Goal: Information Seeking & Learning: Understand process/instructions

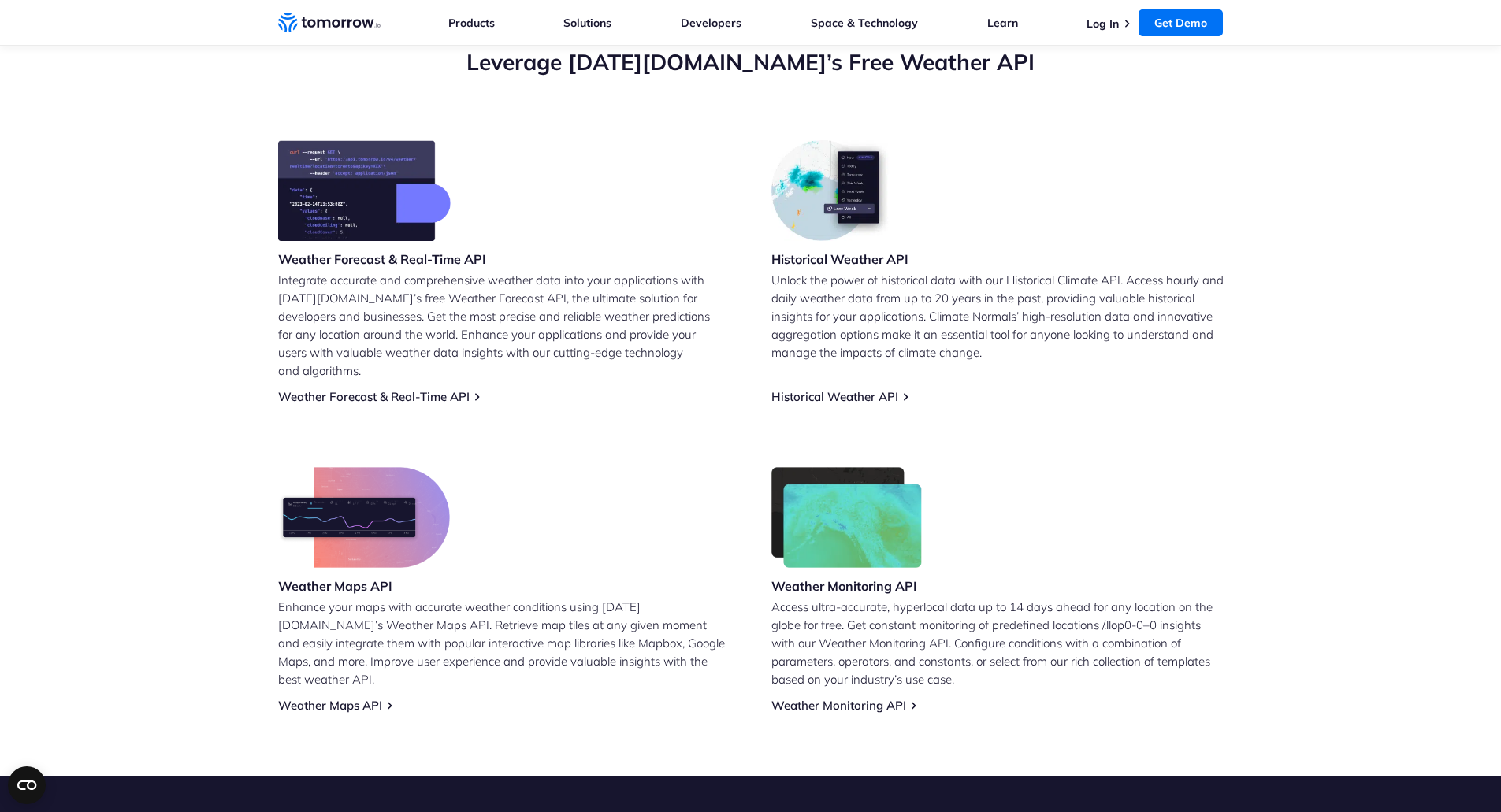
scroll to position [586, 0]
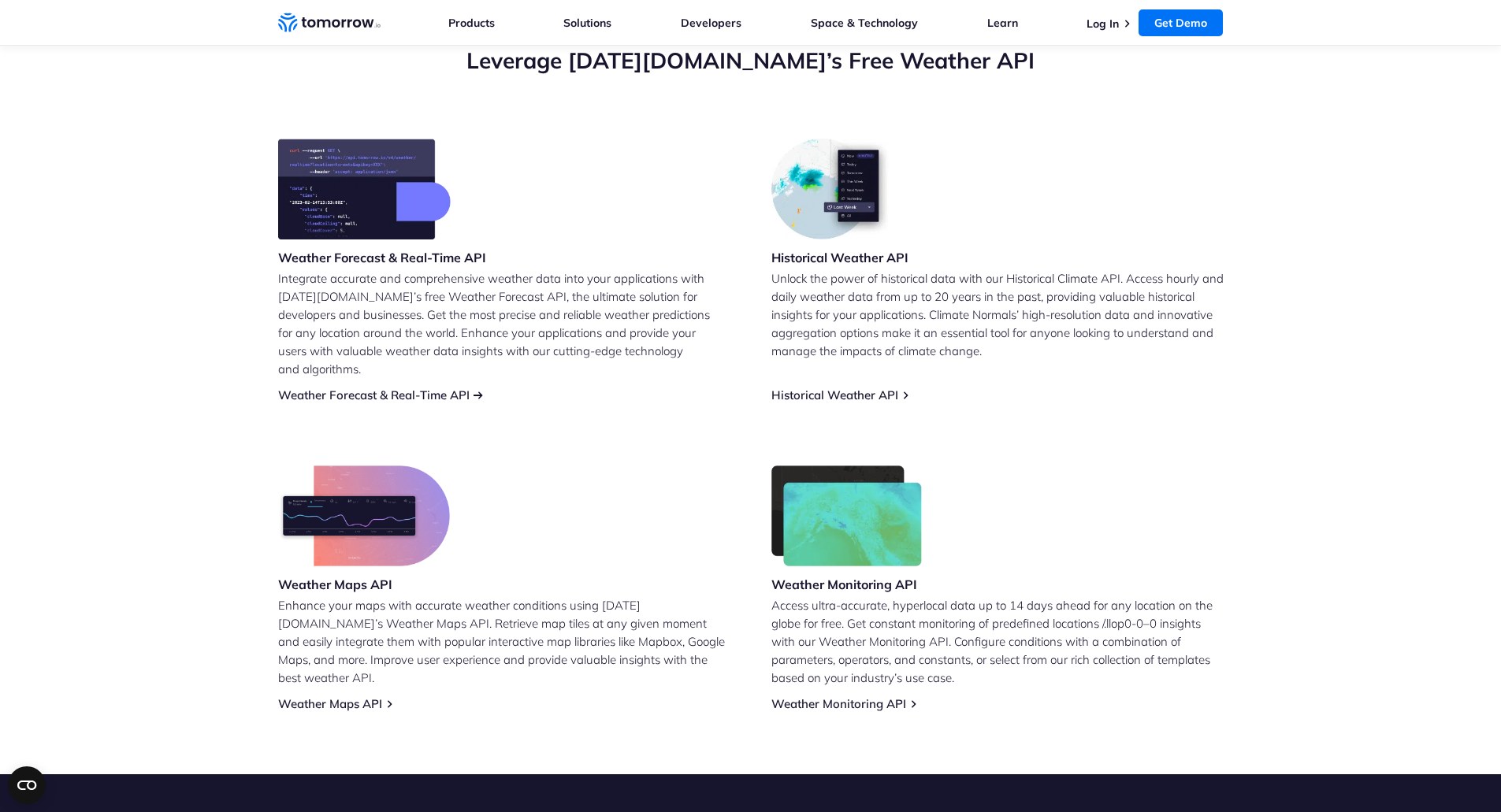
click at [424, 388] on link "Weather Forecast & Real-Time API" at bounding box center [374, 395] width 191 height 15
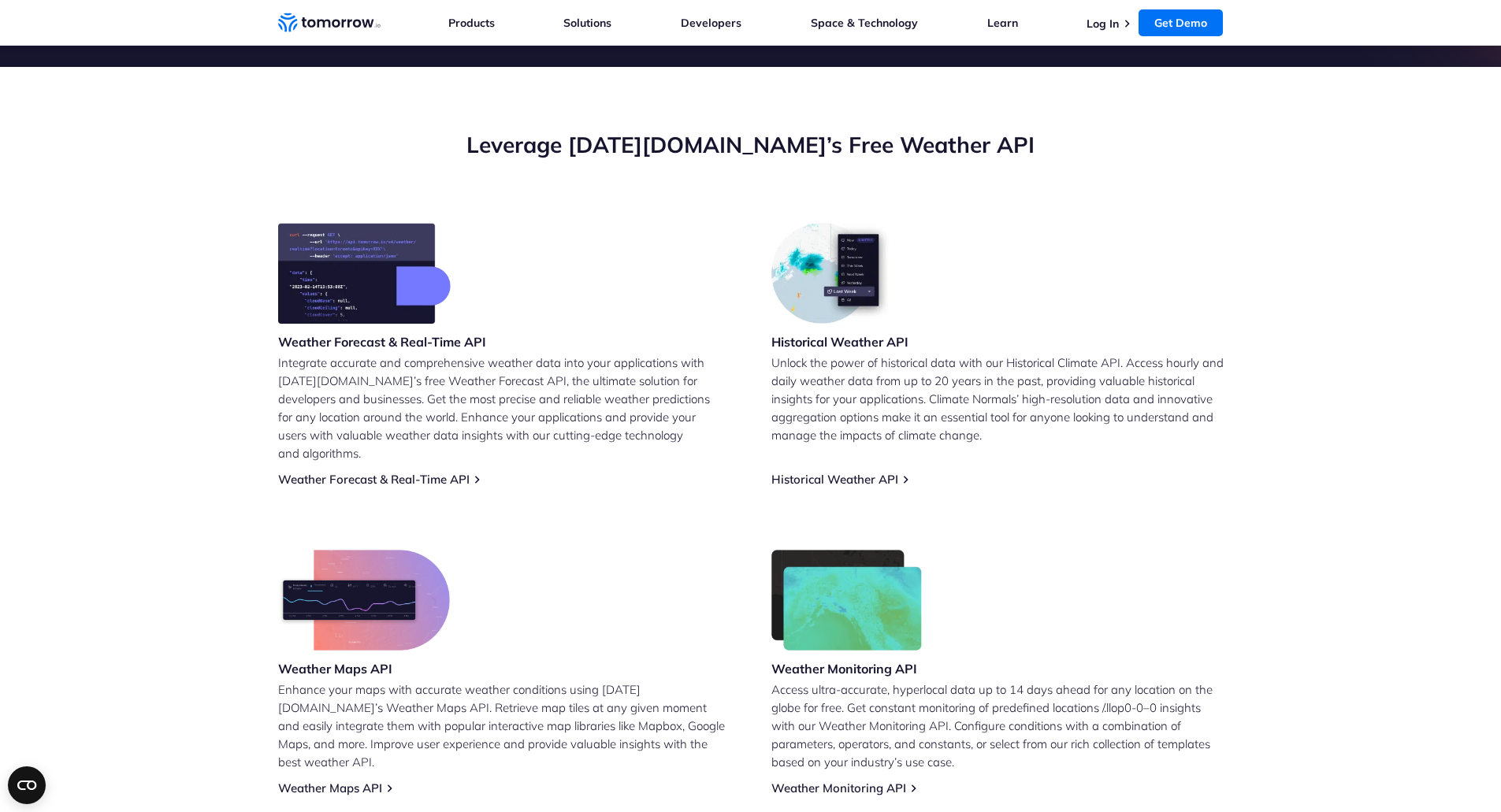
scroll to position [502, 0]
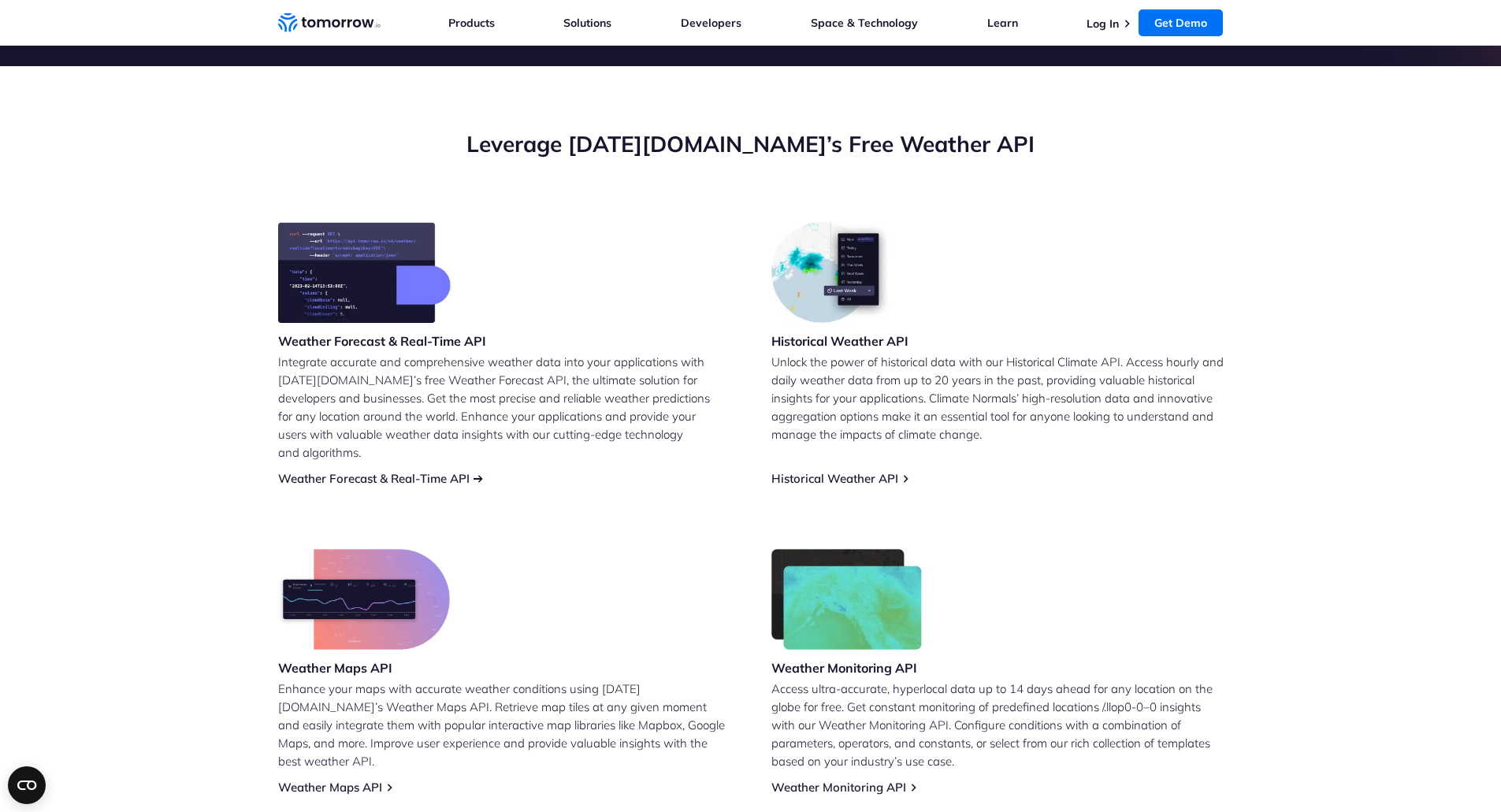
click at [409, 471] on link "Weather Forecast & Real-Time API" at bounding box center [374, 478] width 191 height 15
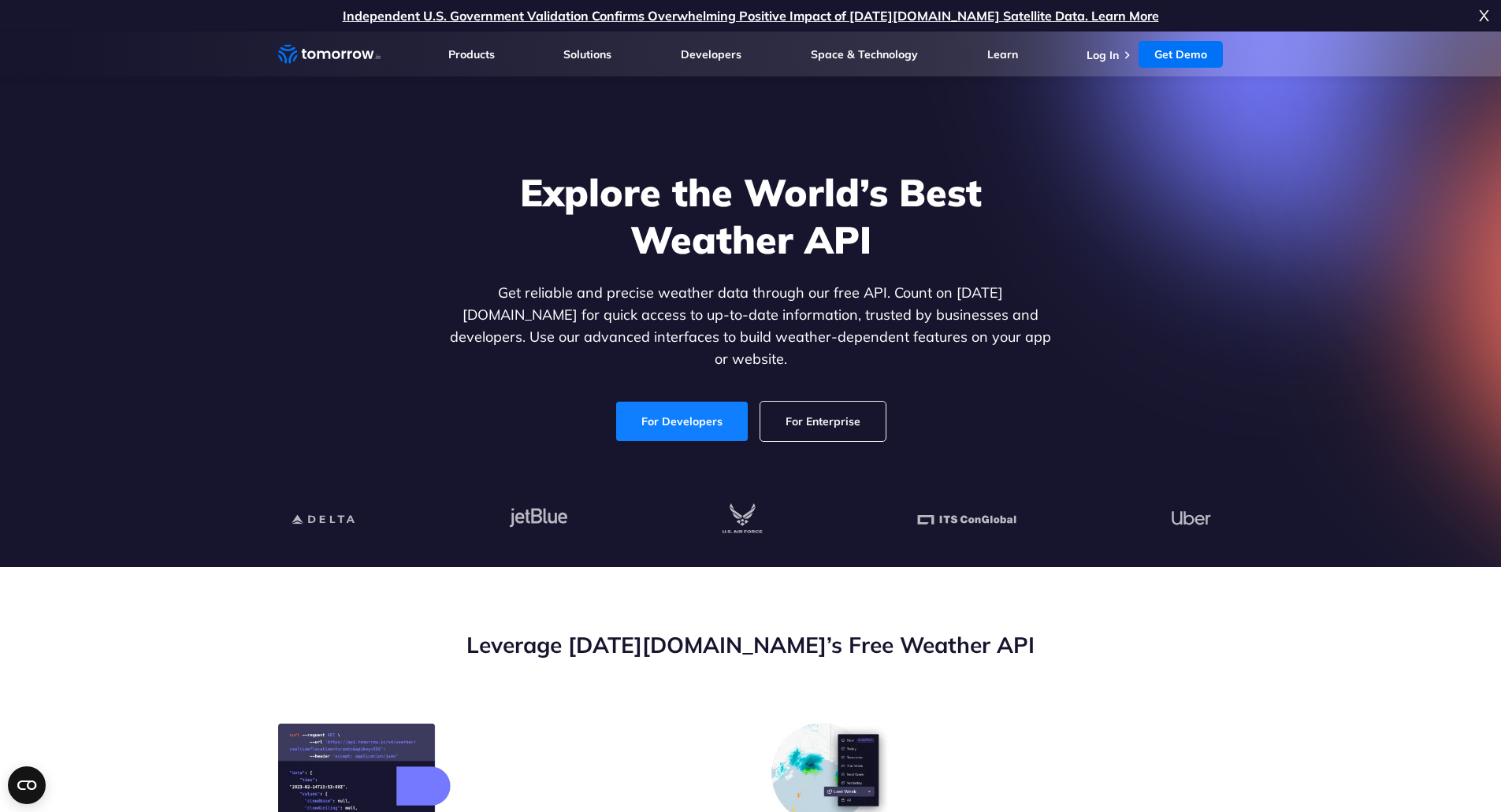
click at [710, 410] on link "For Developers" at bounding box center [681, 422] width 132 height 40
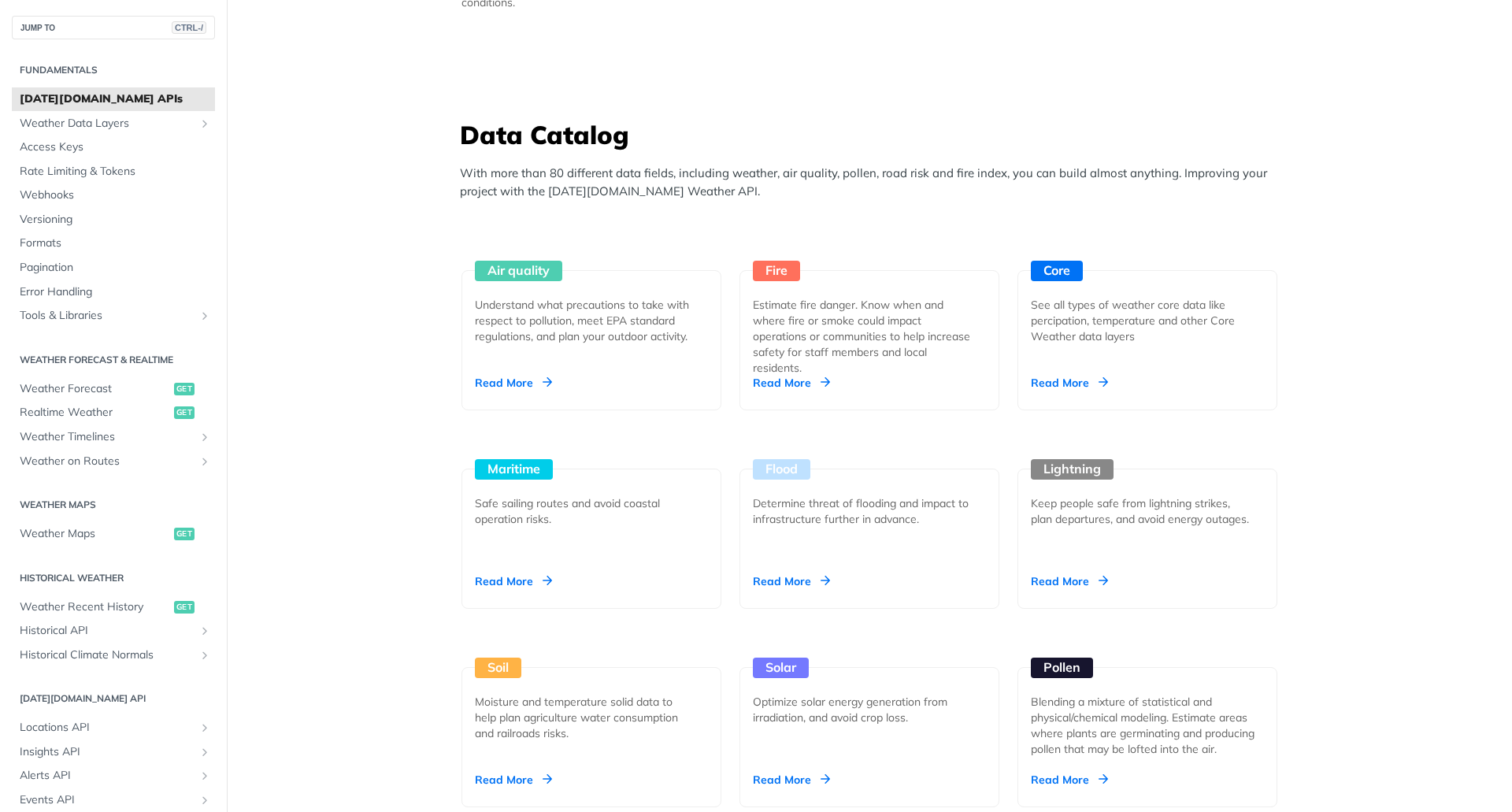
scroll to position [1326, 0]
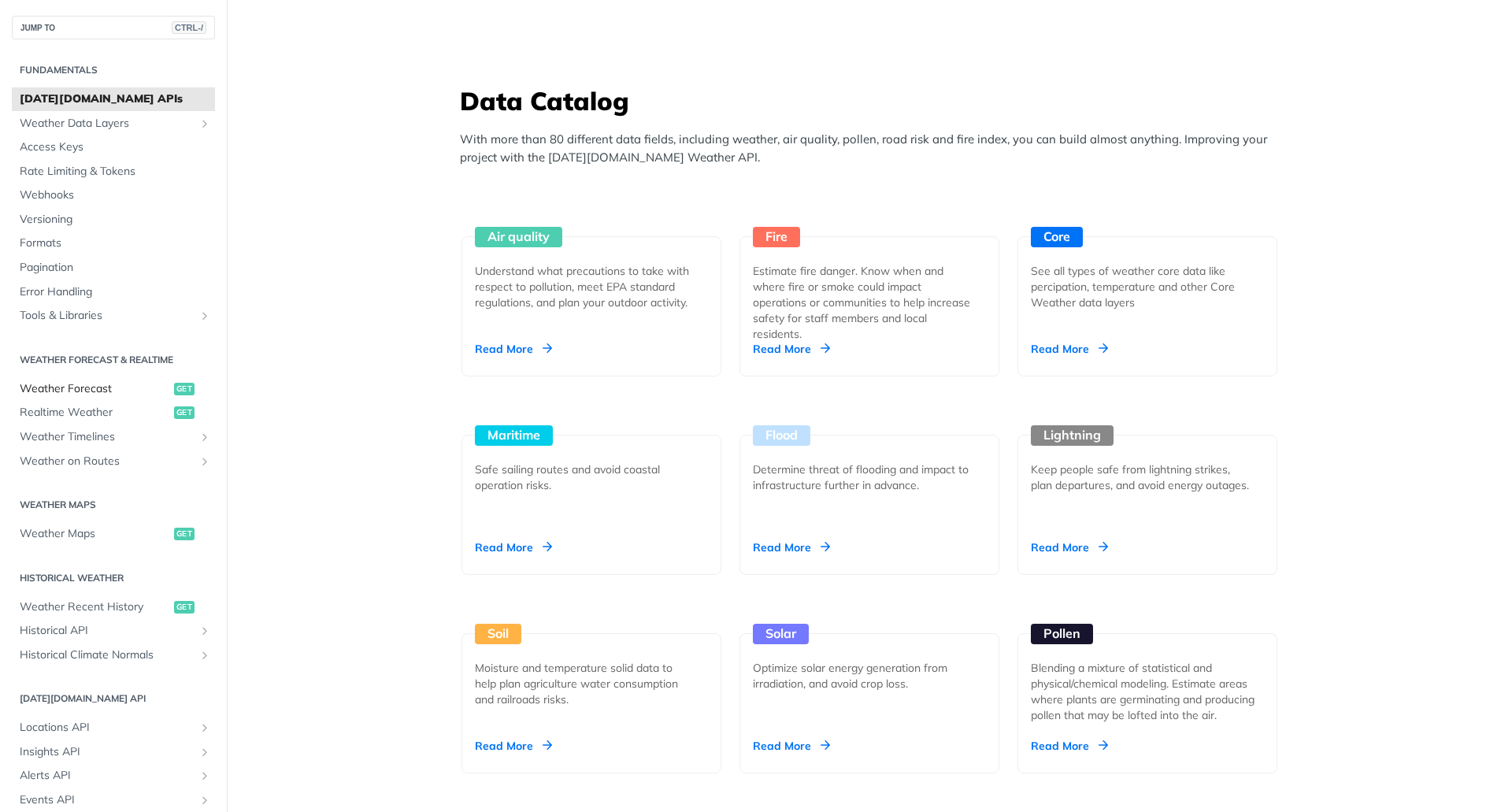
click at [109, 389] on span "Weather Forecast" at bounding box center [95, 388] width 151 height 16
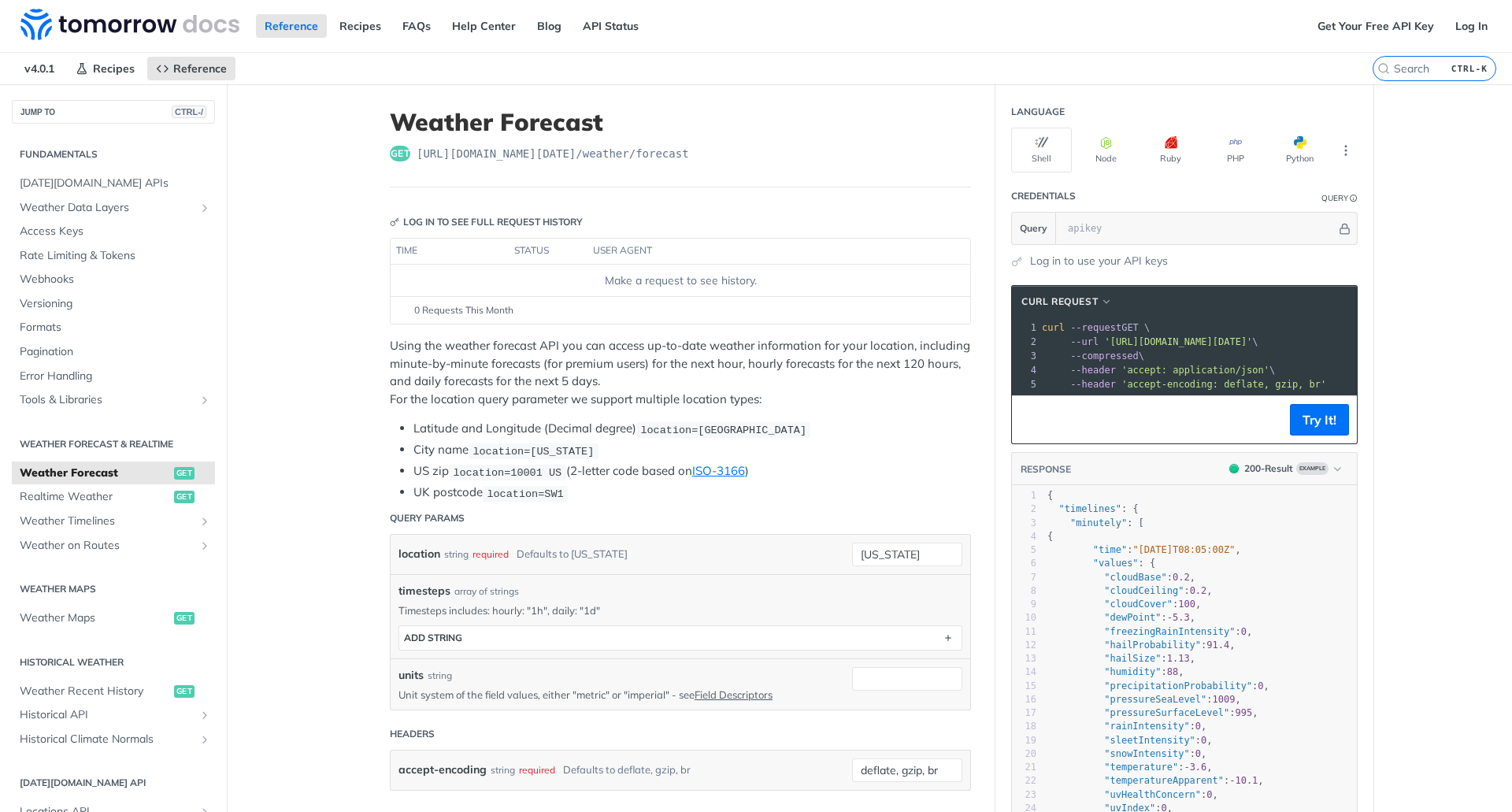
scroll to position [103, 0]
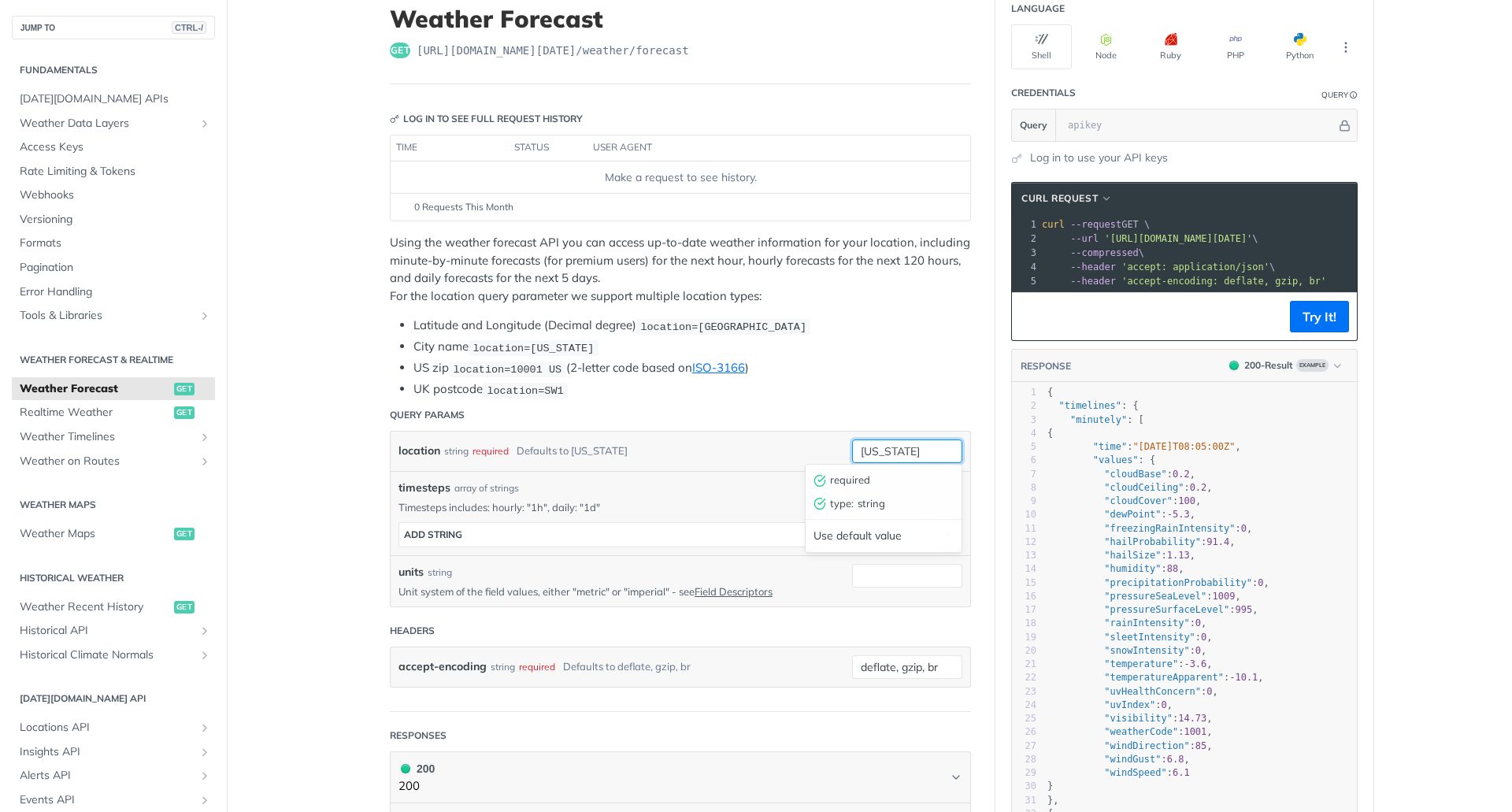
click at [916, 453] on input "new york" at bounding box center [908, 451] width 110 height 24
type input "Oslo"
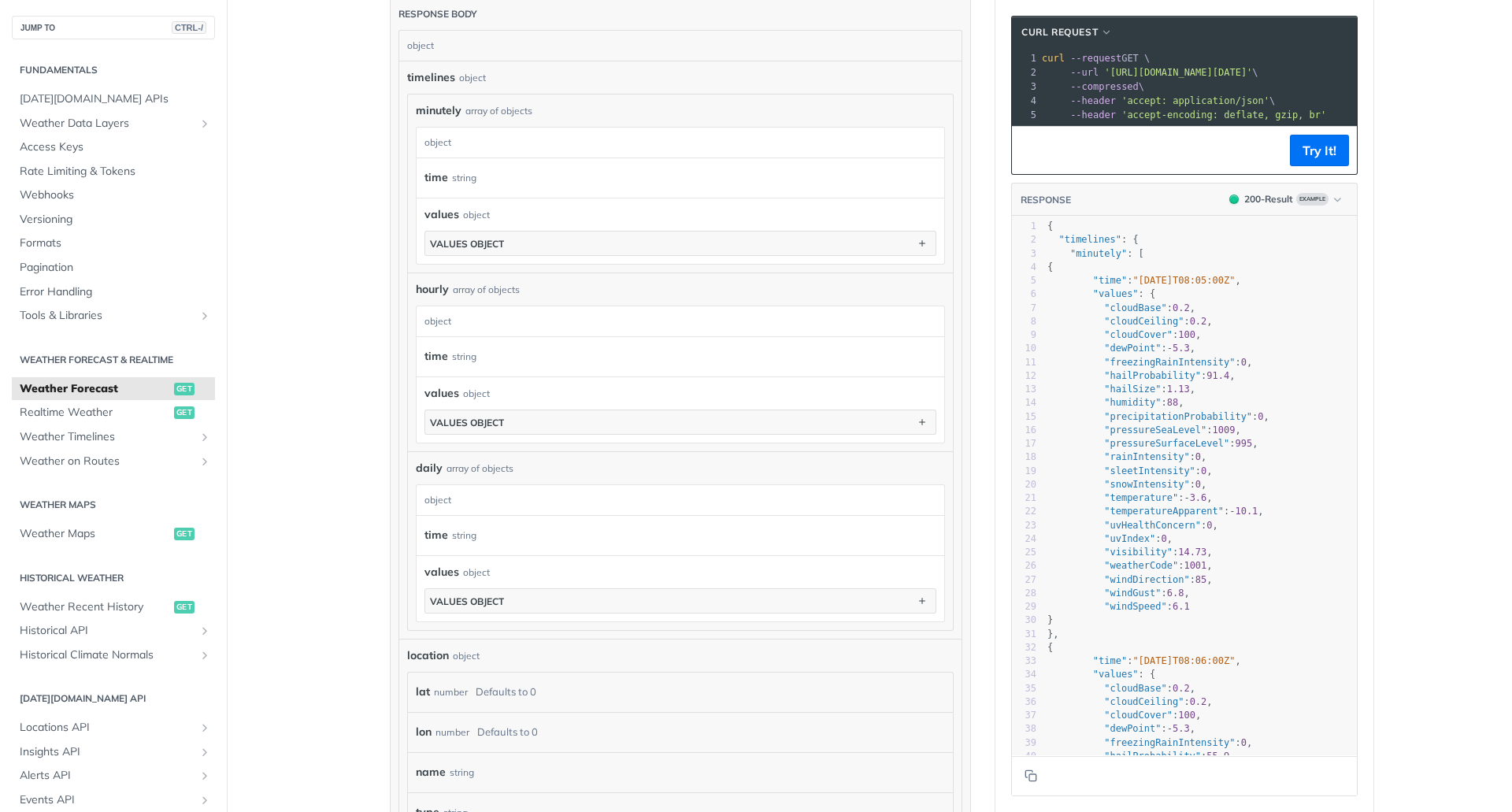
scroll to position [915, 0]
click at [1095, 217] on header "RESPONSE 200 - Result Example" at bounding box center [1184, 200] width 345 height 33
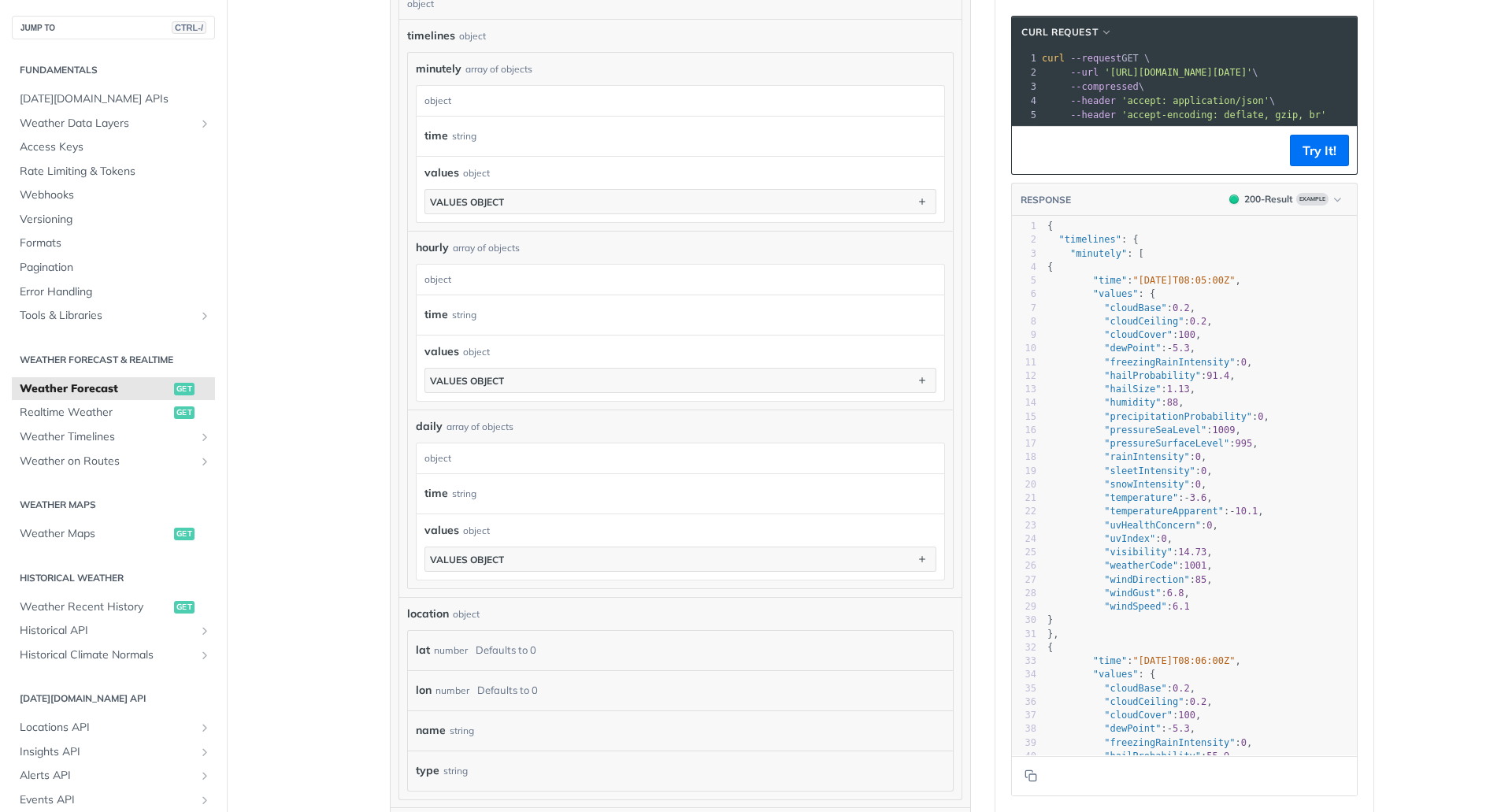
scroll to position [930, 0]
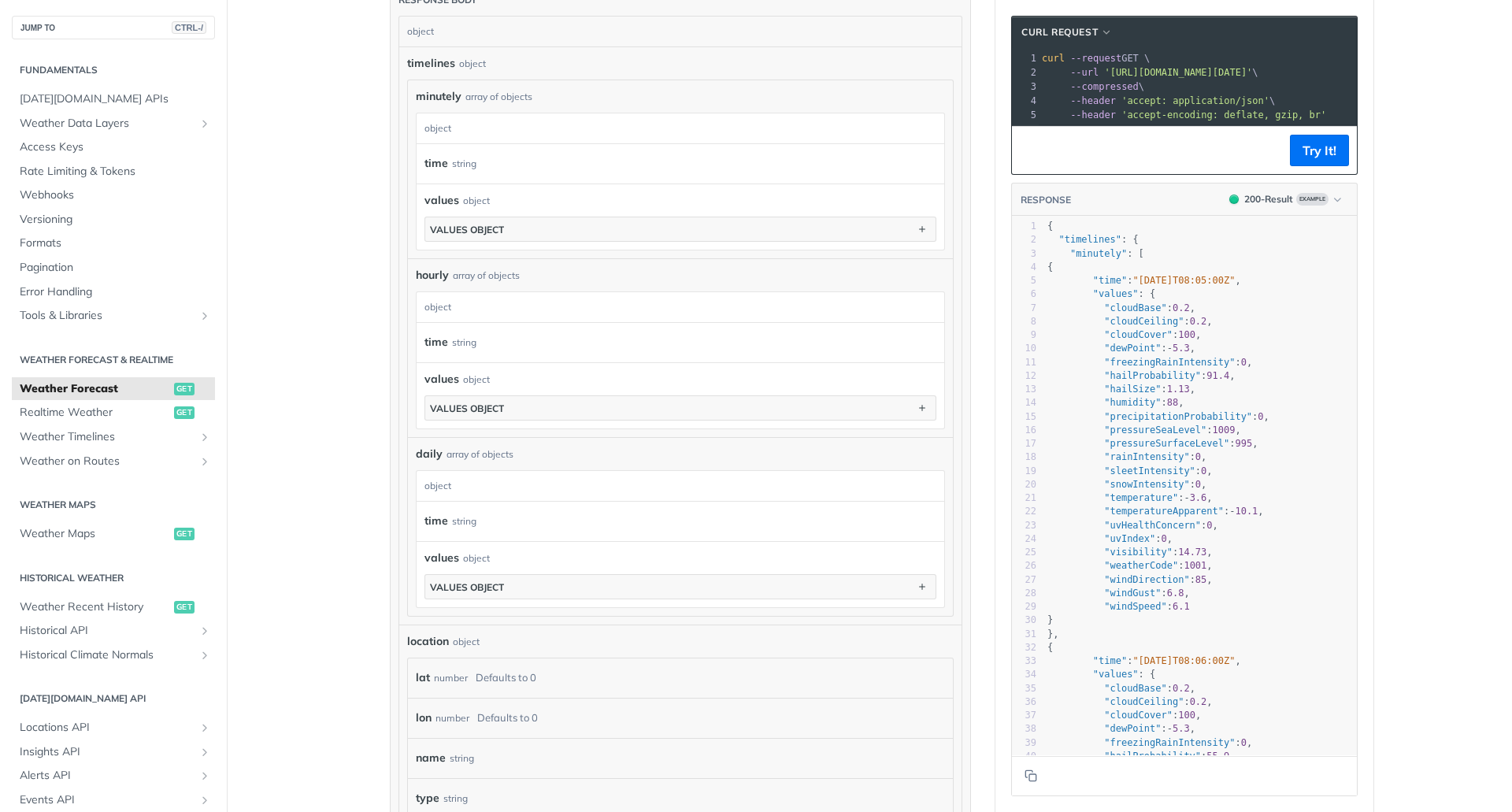
click at [1200, 87] on pre "--compressed \" at bounding box center [1229, 86] width 380 height 14
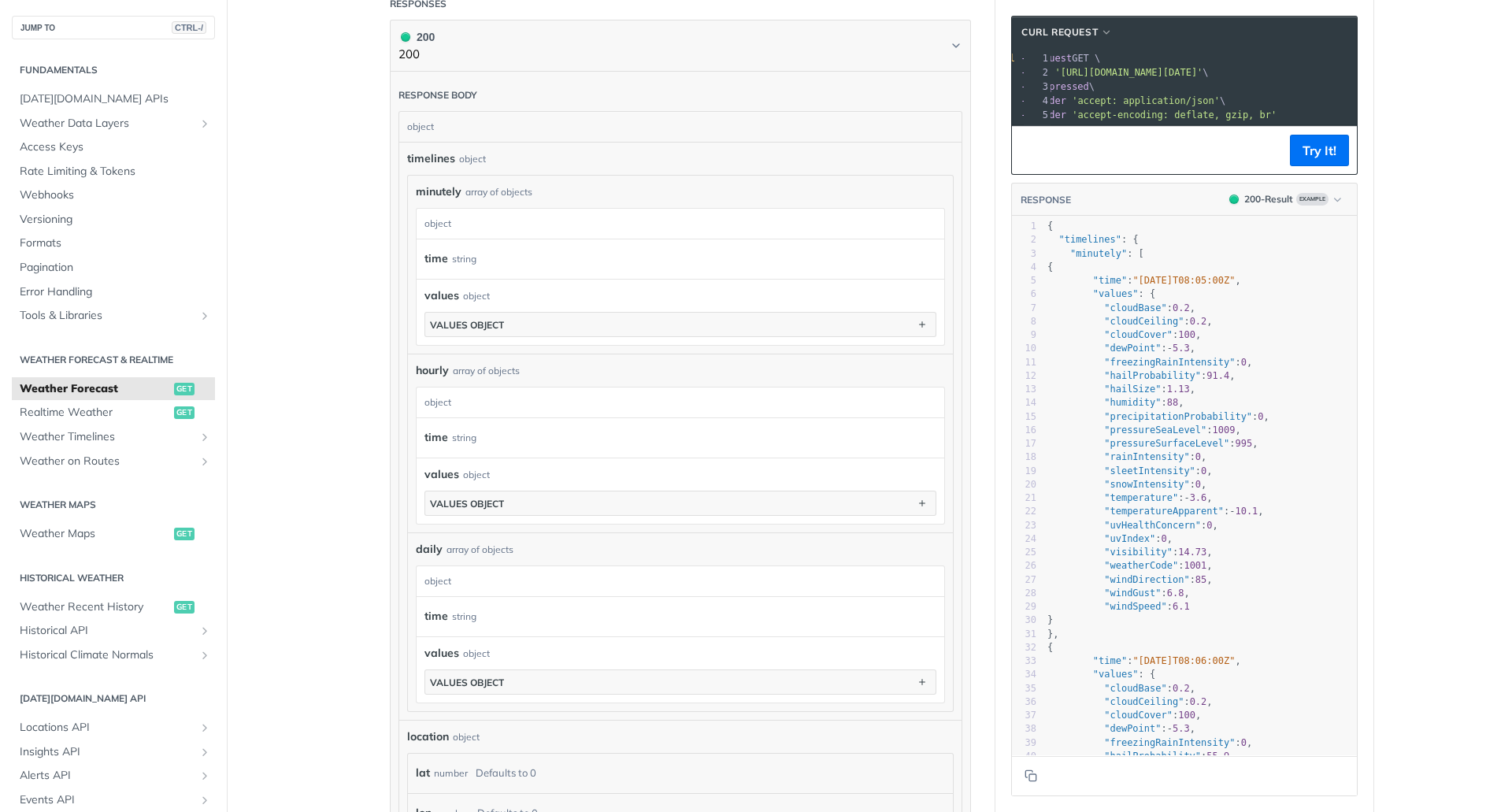
scroll to position [0, 62]
click at [1329, 153] on button "Try It!" at bounding box center [1320, 150] width 59 height 31
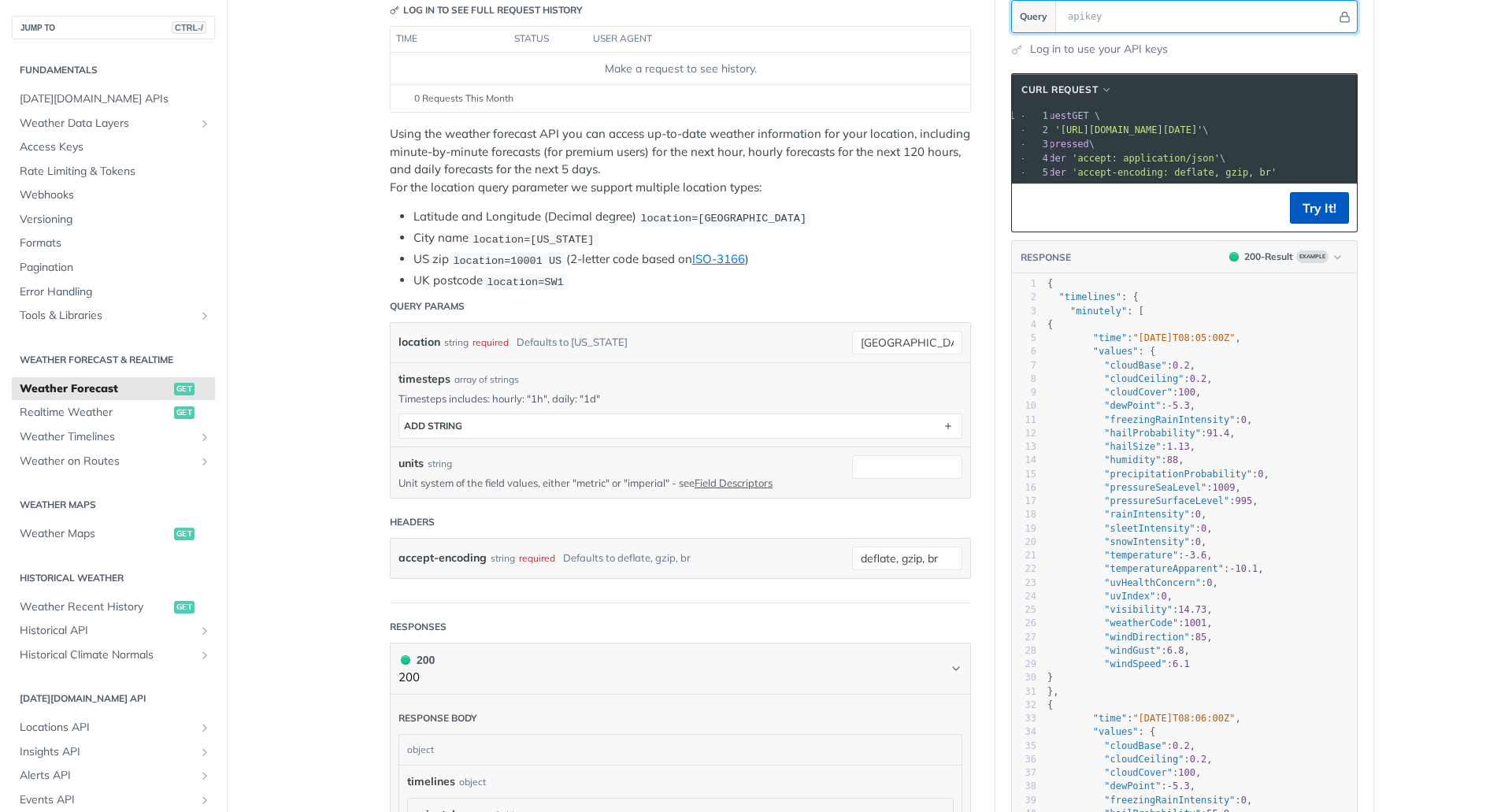
scroll to position [1, 0]
